Goal: Navigation & Orientation: Find specific page/section

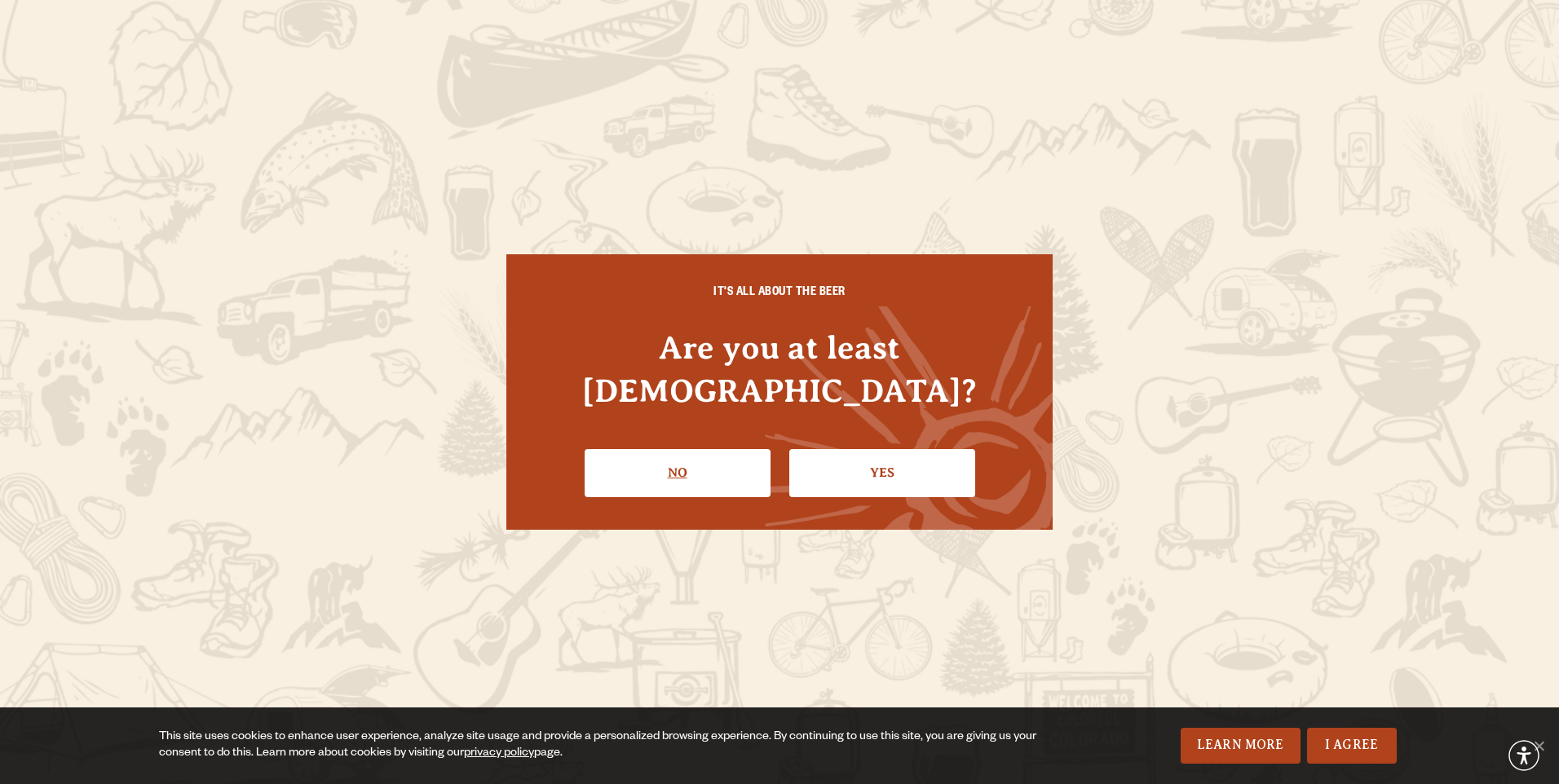
click at [713, 449] on link "No" at bounding box center [677, 473] width 186 height 48
click at [904, 451] on link "Yes" at bounding box center [882, 473] width 186 height 48
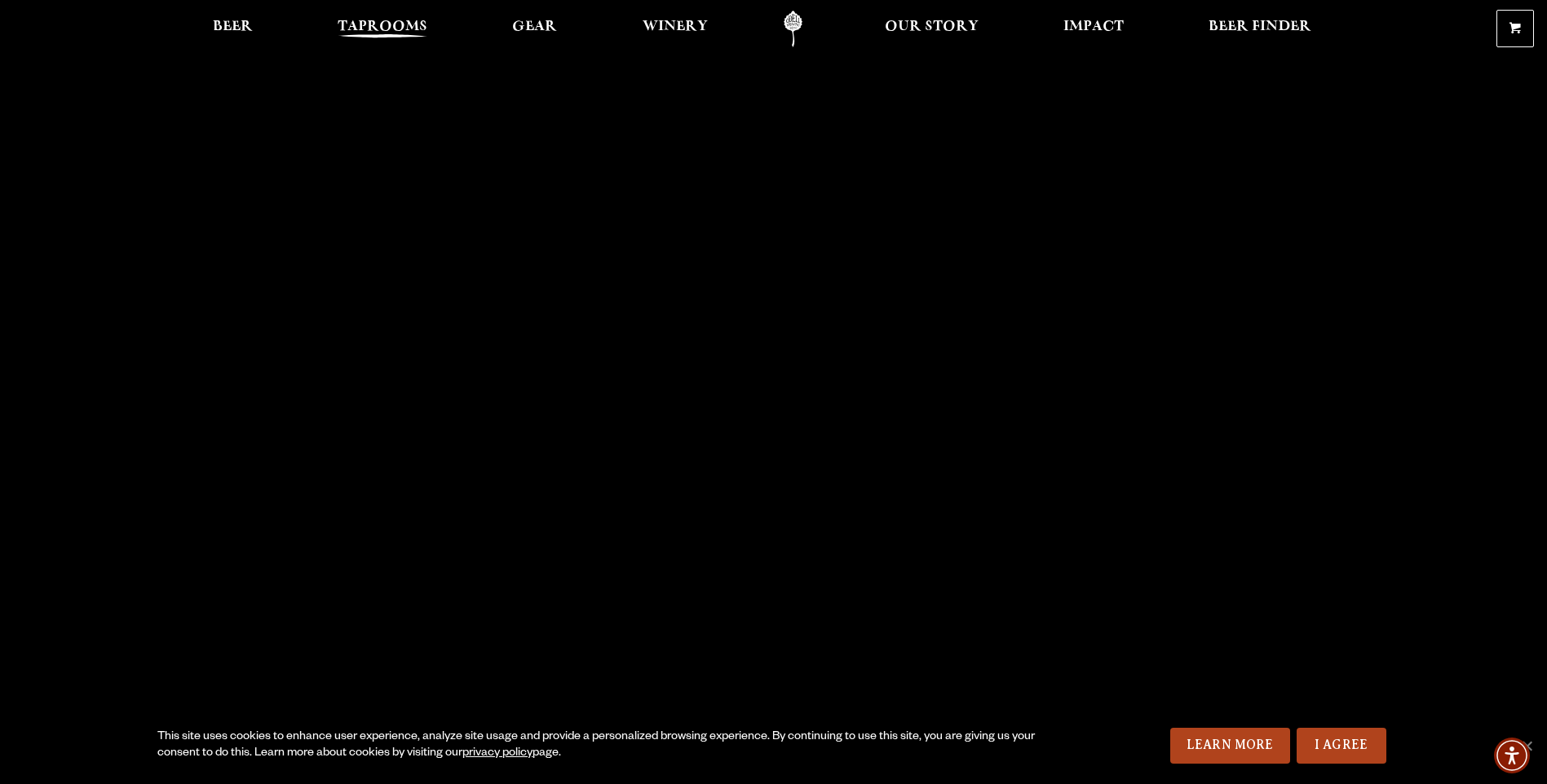
click at [358, 30] on span "Taprooms" at bounding box center [382, 27] width 90 height 13
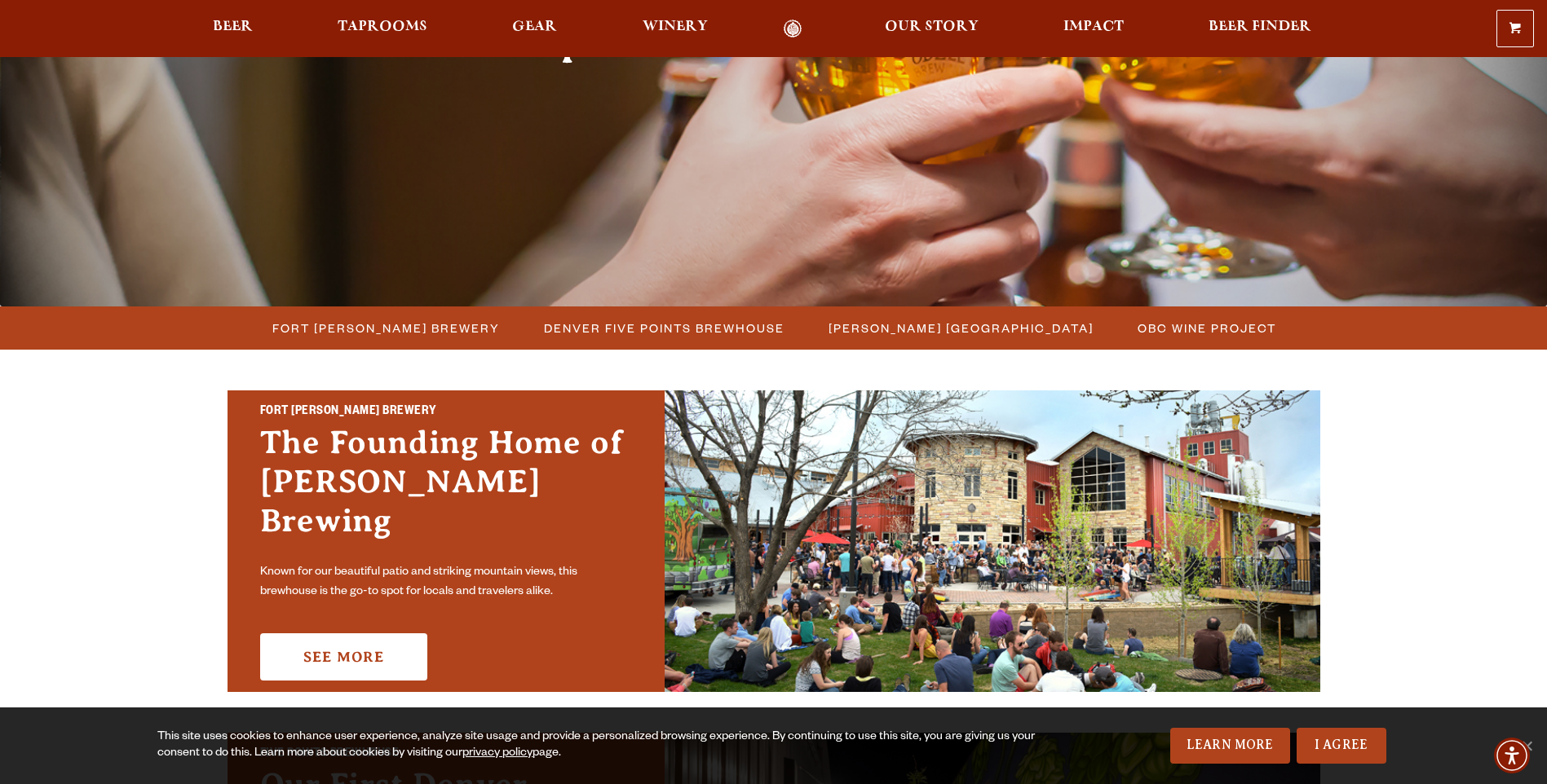
scroll to position [244, 0]
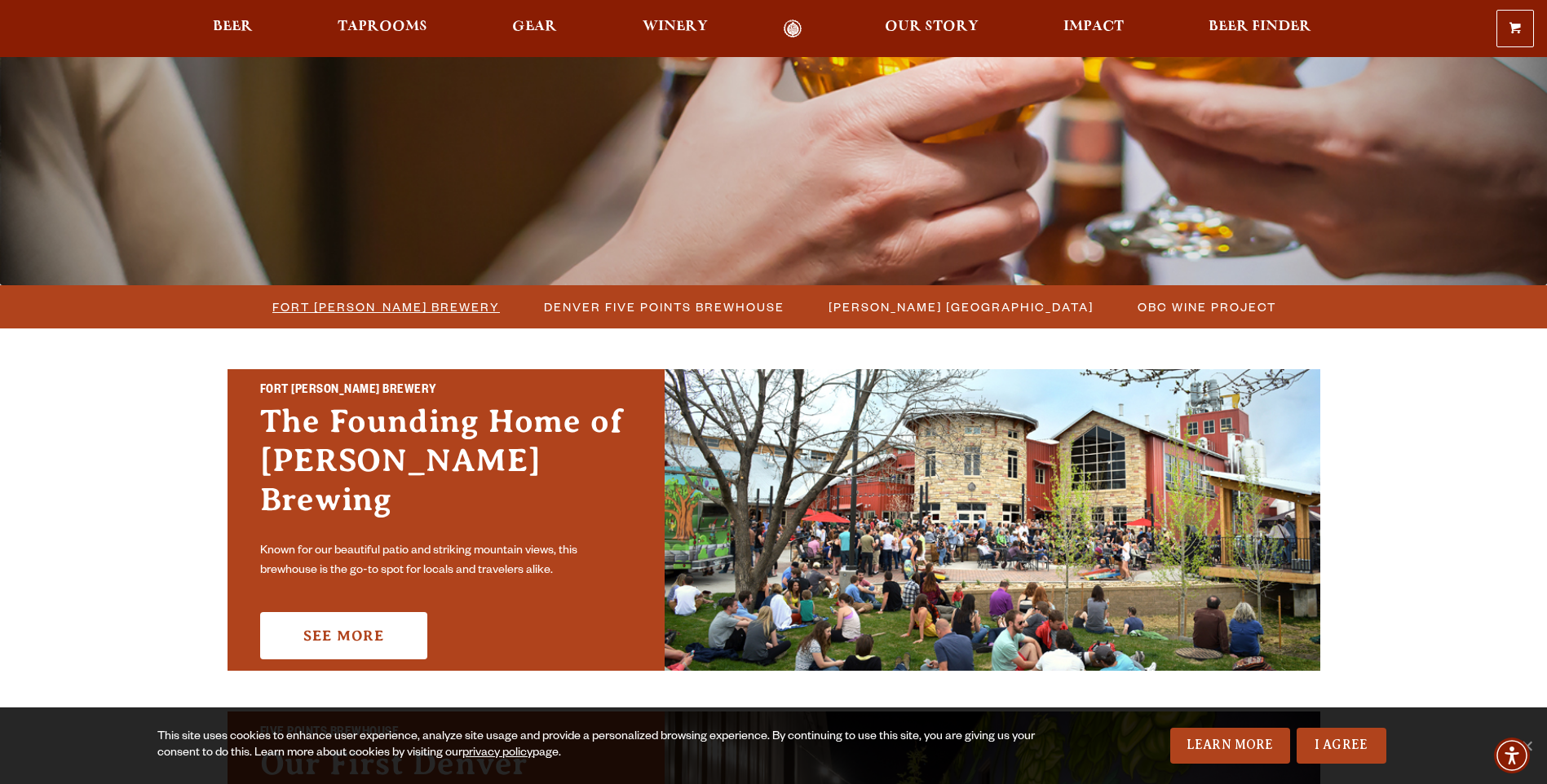
click at [391, 309] on span "Fort [PERSON_NAME] Brewery" at bounding box center [386, 307] width 228 height 23
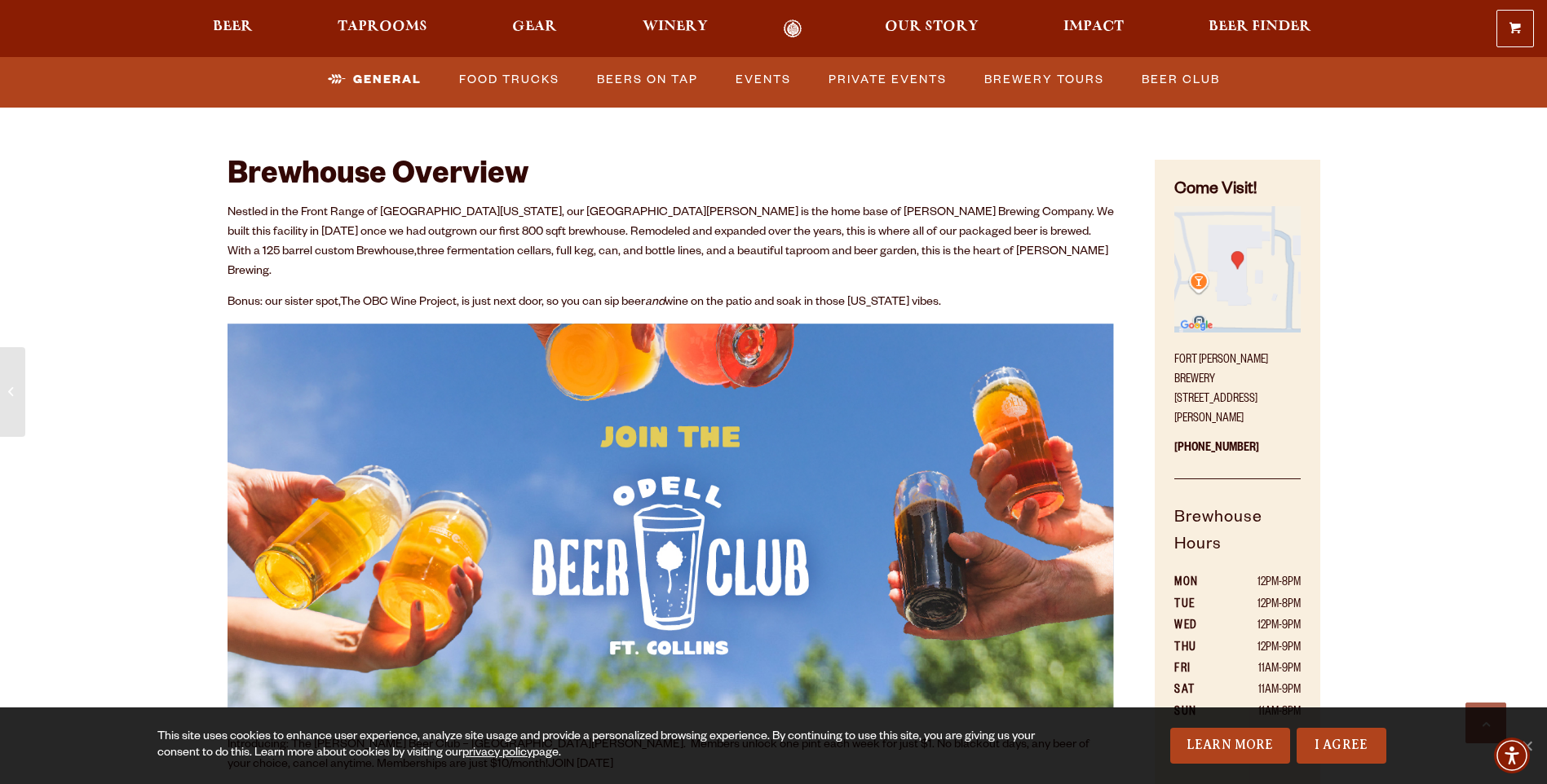
scroll to position [815, 0]
click at [907, 77] on link "Private Events" at bounding box center [887, 80] width 131 height 37
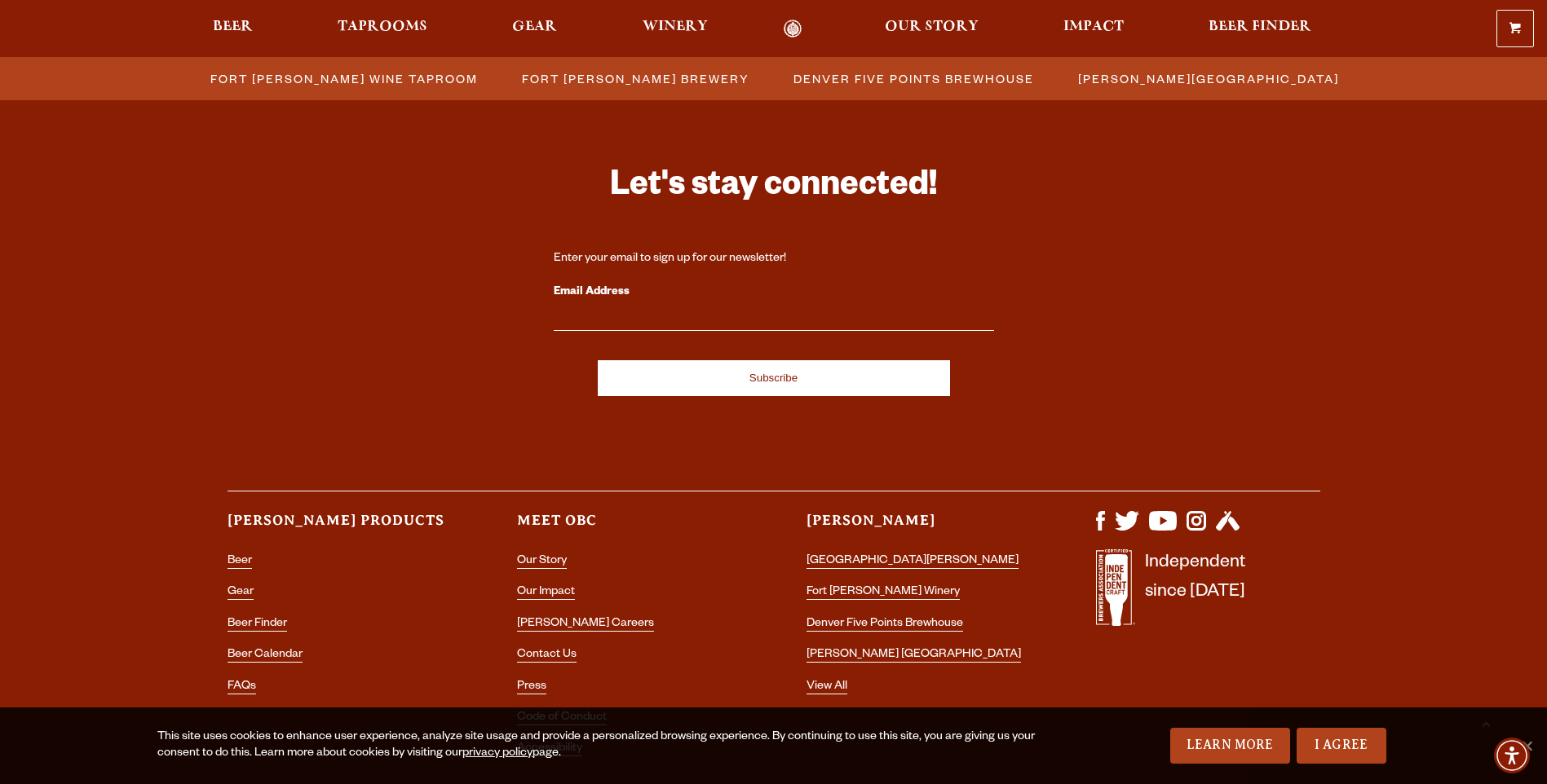
scroll to position [4837, 0]
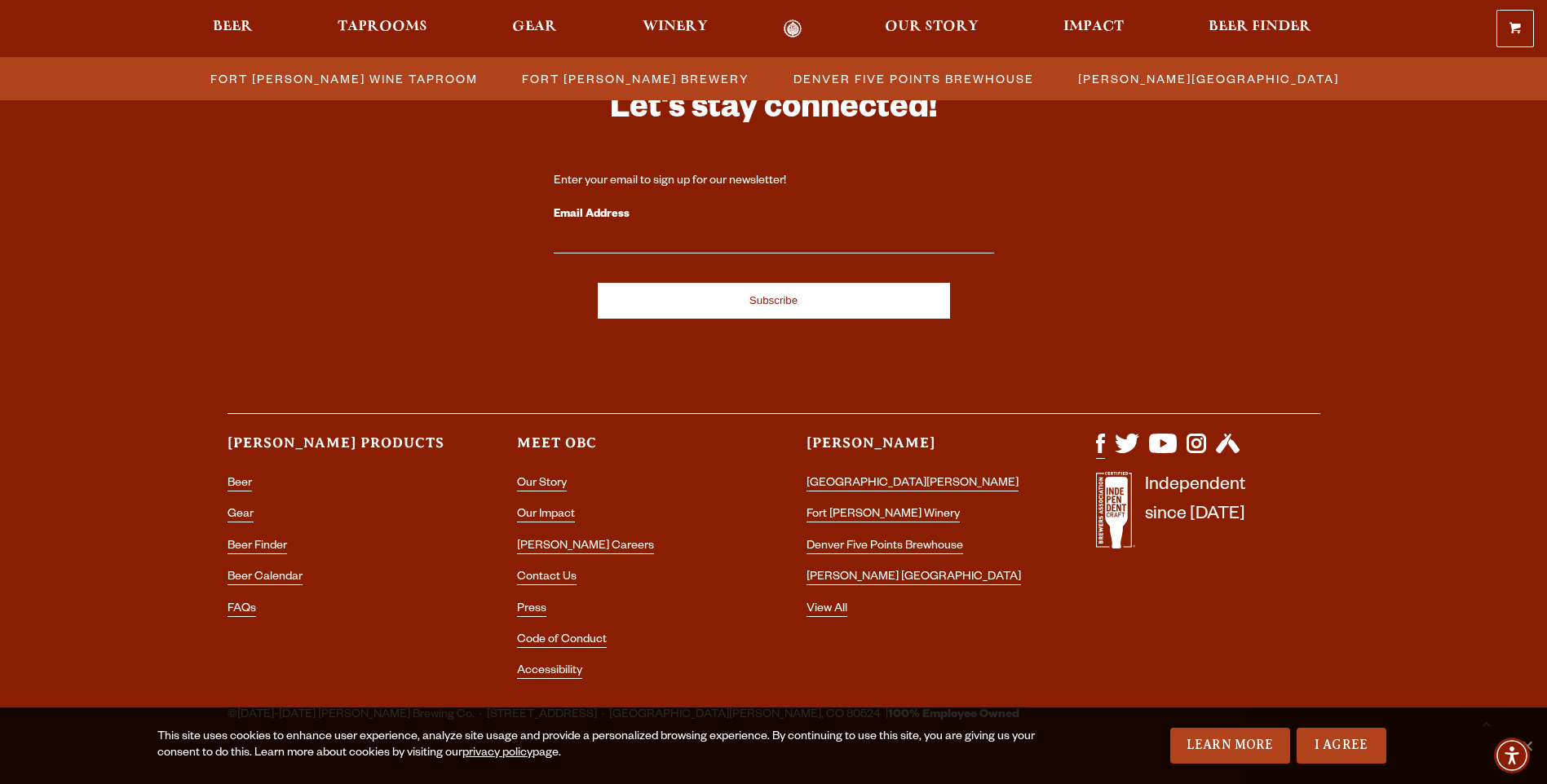
click at [1096, 433] on img "Visit us on Facebook" at bounding box center [1100, 443] width 9 height 20
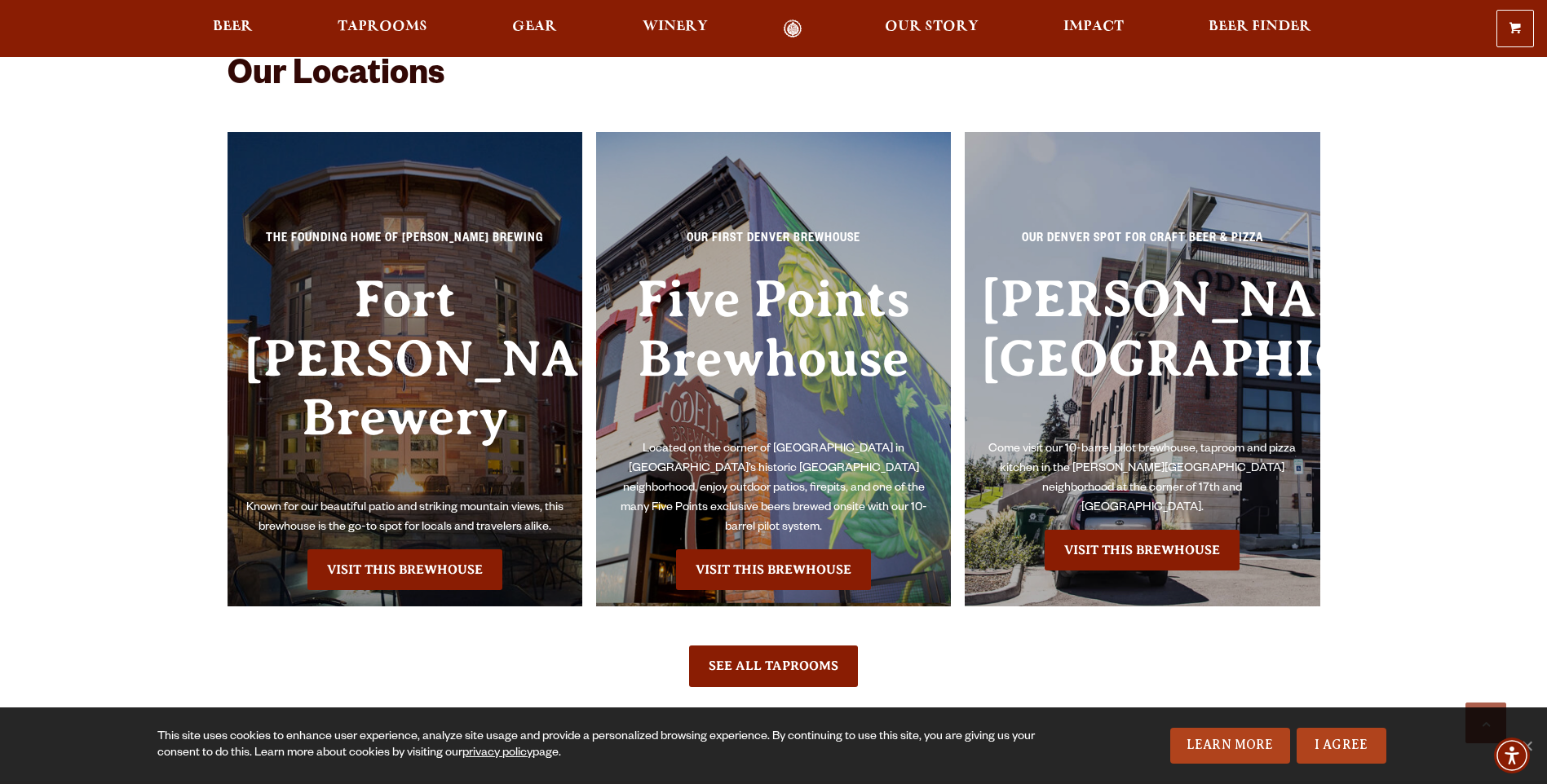
scroll to position [3668, 0]
click at [437, 549] on link "Visit this Brewhouse" at bounding box center [405, 570] width 195 height 41
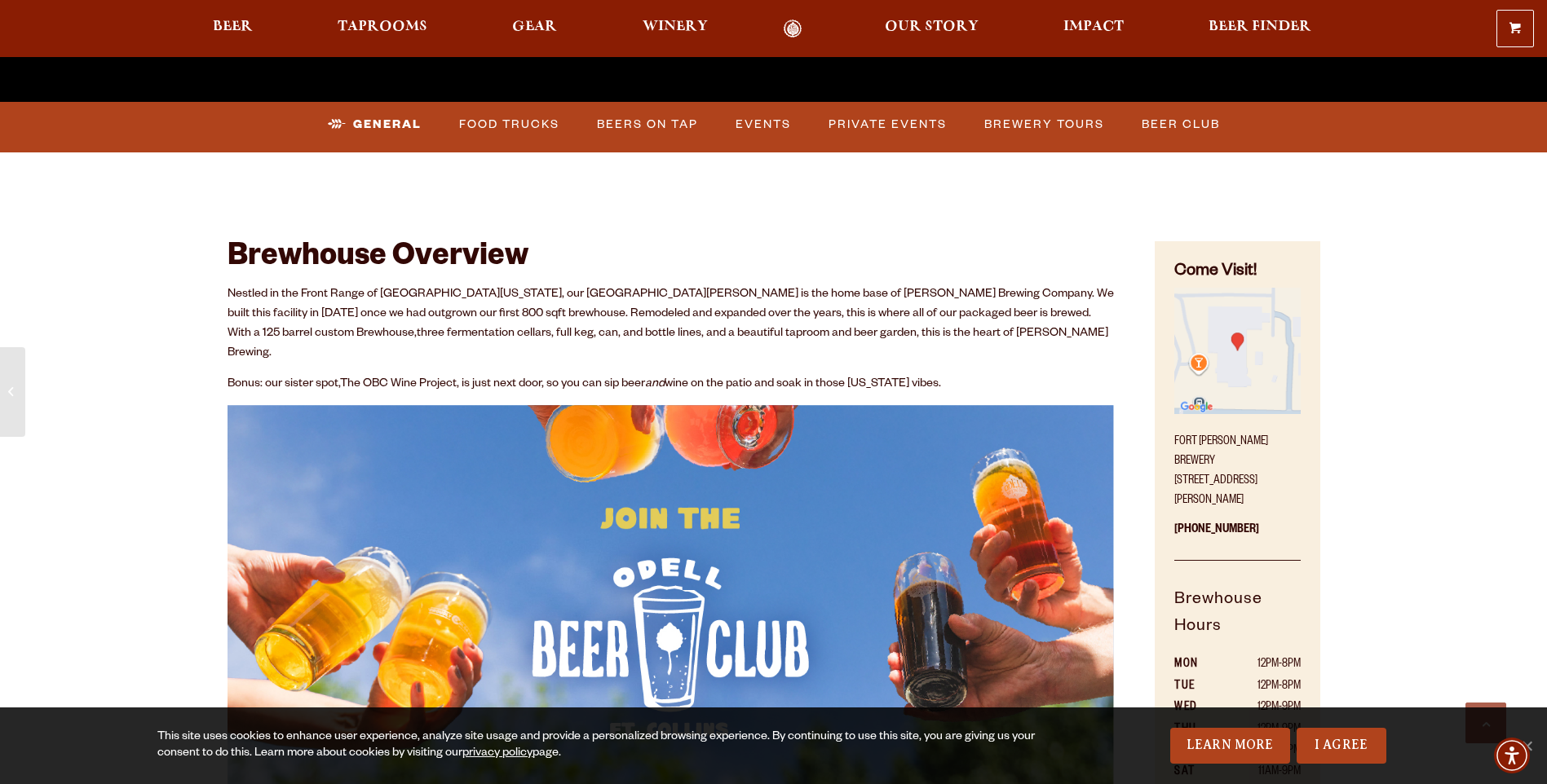
scroll to position [734, 0]
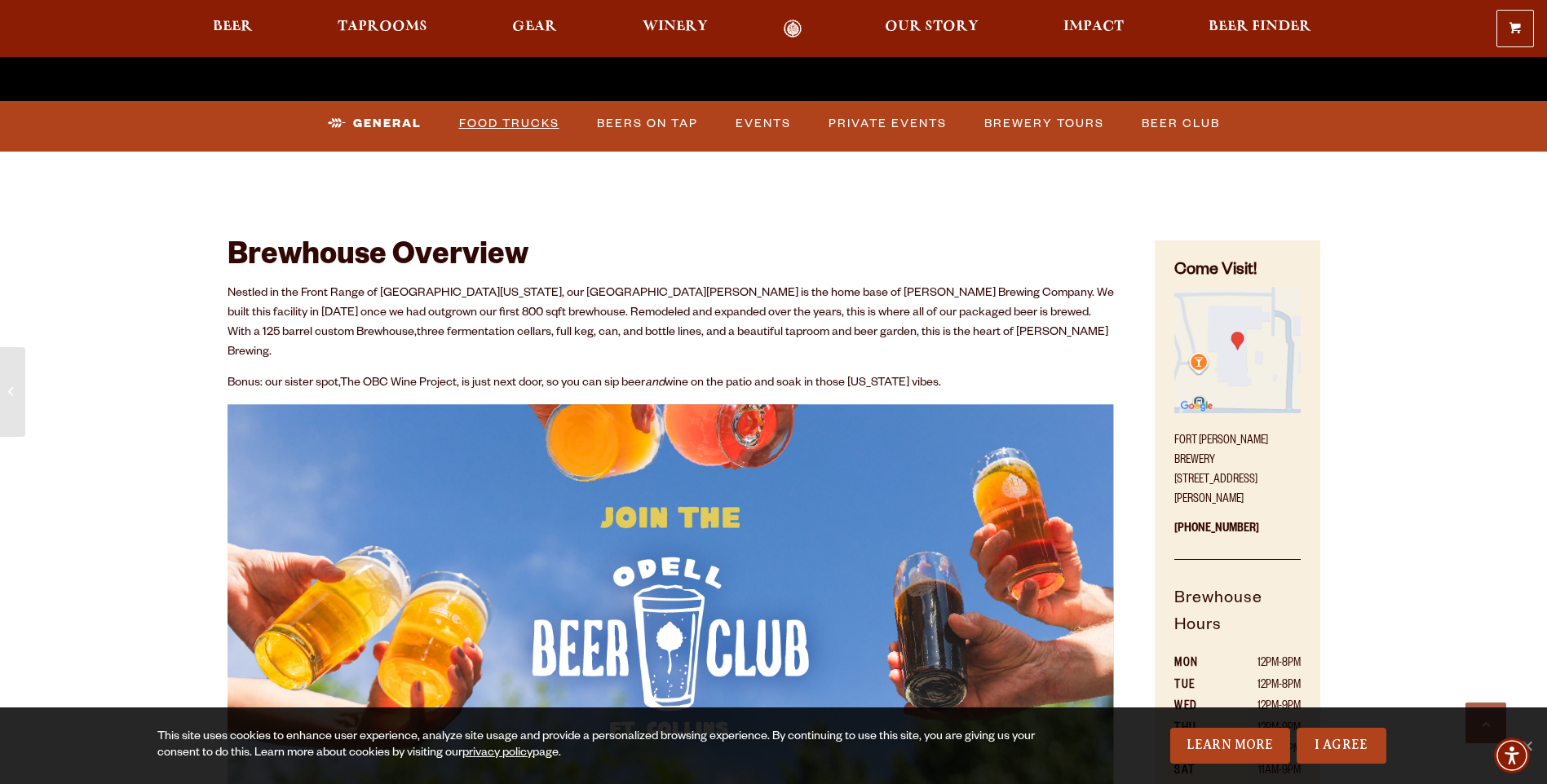
click at [546, 128] on link "Food Trucks" at bounding box center [509, 124] width 114 height 37
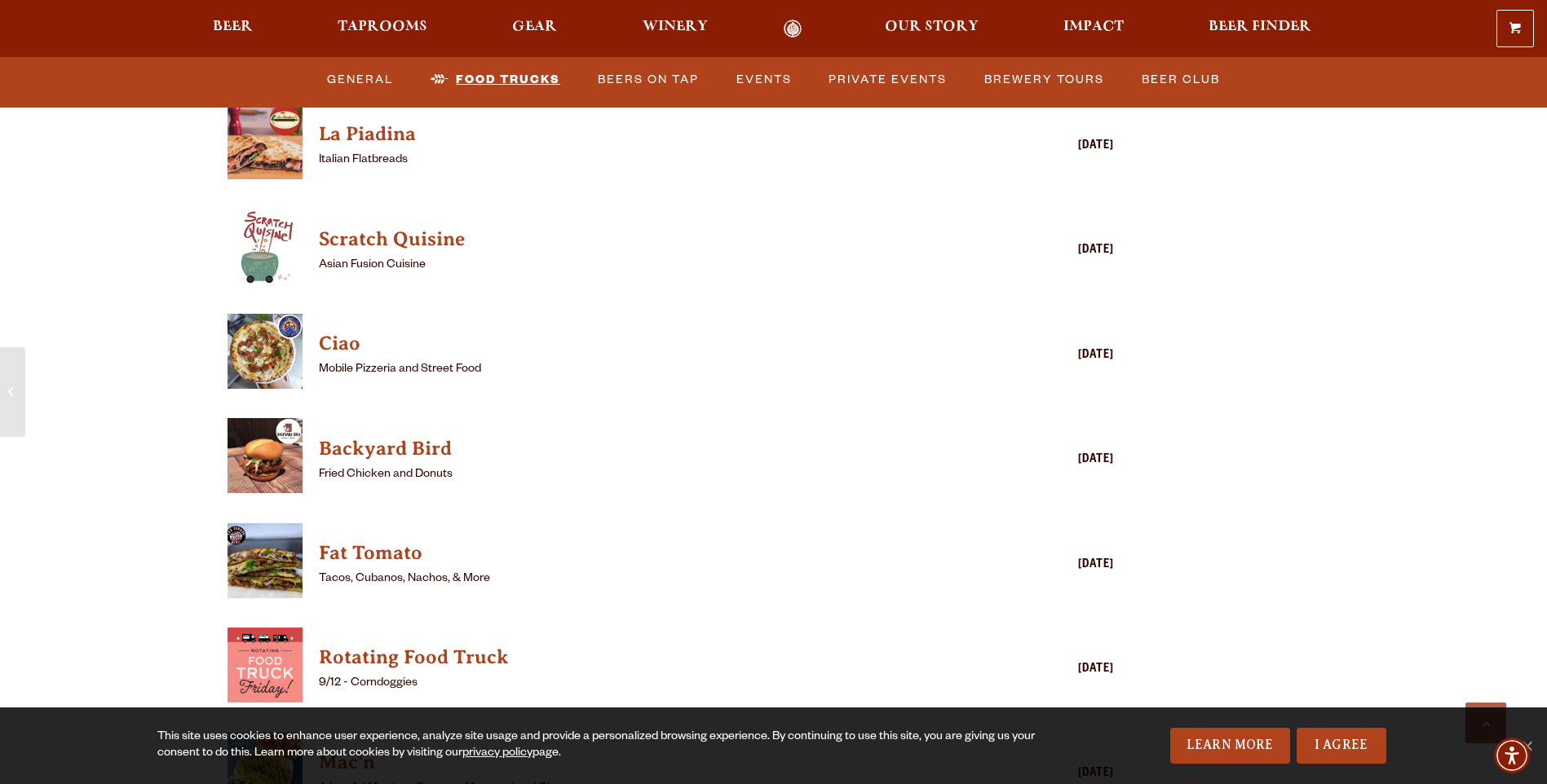
scroll to position [3831, 0]
